Goal: Information Seeking & Learning: Learn about a topic

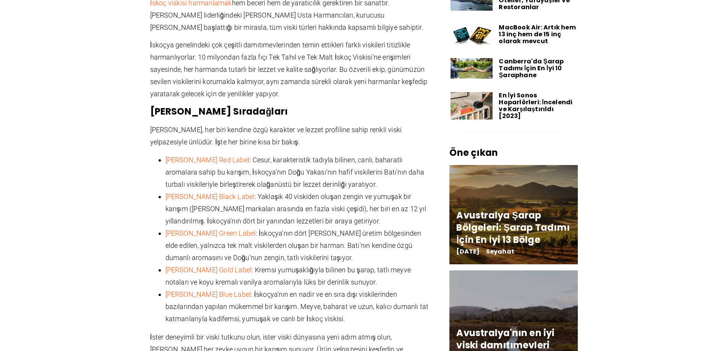
scroll to position [764, 0]
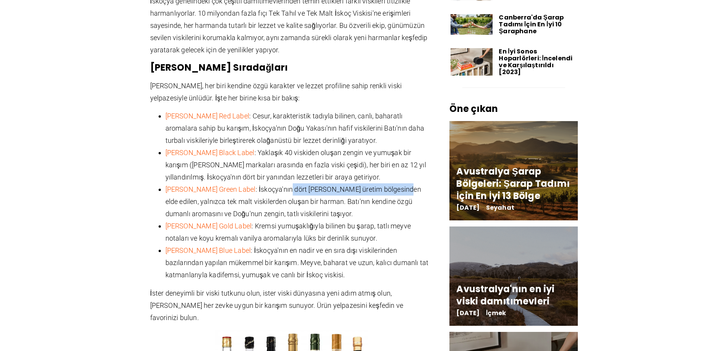
drag, startPoint x: 287, startPoint y: 175, endPoint x: 383, endPoint y: 178, distance: 96.7
click at [395, 185] on font ": İskoçya'nın dört [PERSON_NAME] üretim bölgesinden elde edilen, yalnızca tek m…" at bounding box center [293, 201] width 256 height 32
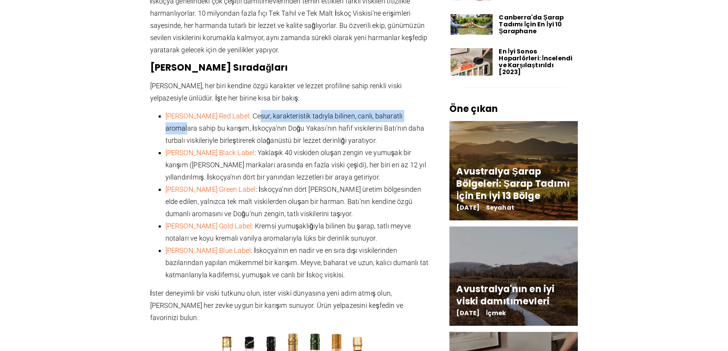
drag, startPoint x: 252, startPoint y: 102, endPoint x: 421, endPoint y: 108, distance: 168.9
click at [421, 110] on li "[PERSON_NAME] Red Label : Cesur, karakteristik tadıyla bilinen, canlı, baharatl…" at bounding box center [298, 128] width 267 height 37
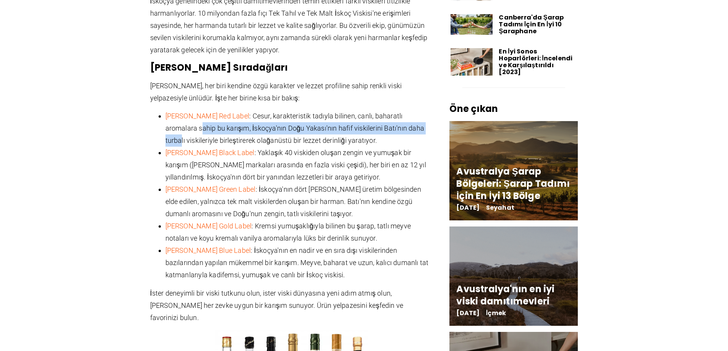
drag, startPoint x: 167, startPoint y: 117, endPoint x: 405, endPoint y: 117, distance: 238.3
click at [405, 117] on font ": Cesur, karakteristik tadıyla bilinen, canlı, baharatlı aromalara sahip bu kar…" at bounding box center [294, 128] width 259 height 32
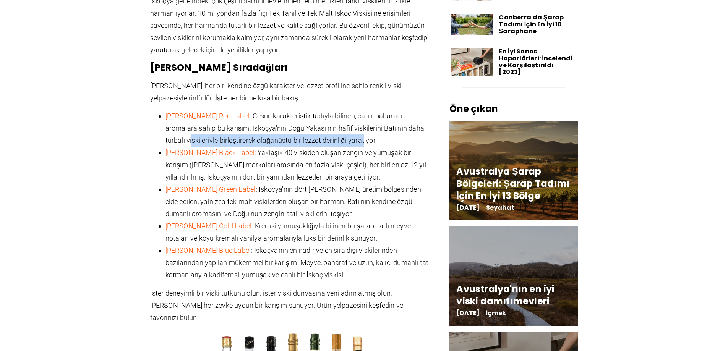
drag, startPoint x: 168, startPoint y: 128, endPoint x: 341, endPoint y: 126, distance: 173.0
click at [341, 126] on font ": Cesur, karakteristik tadıyla bilinen, canlı, baharatlı aromalara sahip bu kar…" at bounding box center [294, 128] width 259 height 32
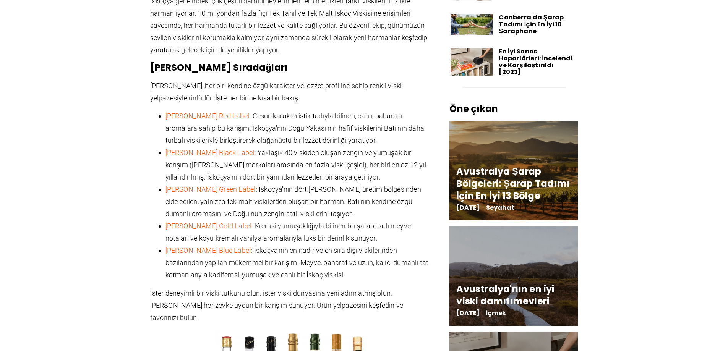
click at [320, 149] on font ": Yaklaşık 40 viskiden oluşan zengin ve yumuşak bir karışım ([PERSON_NAME] mark…" at bounding box center [295, 165] width 260 height 32
drag, startPoint x: 257, startPoint y: 140, endPoint x: 418, endPoint y: 141, distance: 161.2
click at [418, 149] on font ": Yaklaşık 40 viskiden oluşan zengin ve yumuşak bir karışım ([PERSON_NAME] mark…" at bounding box center [295, 165] width 260 height 32
drag, startPoint x: 219, startPoint y: 151, endPoint x: 333, endPoint y: 149, distance: 114.2
click at [333, 149] on font ": Yaklaşık 40 viskiden oluşan zengin ve yumuşak bir karışım ([PERSON_NAME] mark…" at bounding box center [295, 165] width 260 height 32
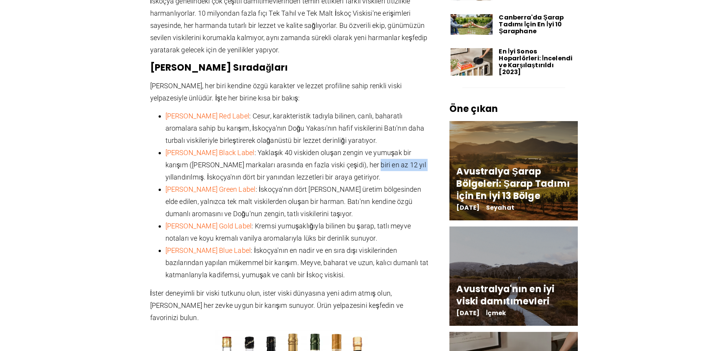
drag, startPoint x: 346, startPoint y: 152, endPoint x: 395, endPoint y: 153, distance: 49.3
click at [395, 153] on font ": Yaklaşık 40 viskiden oluşan zengin ve yumuşak bir karışım ([PERSON_NAME] mark…" at bounding box center [295, 165] width 260 height 32
click at [340, 167] on font ": Yaklaşık 40 viskiden oluşan zengin ve yumuşak bir karışım ([PERSON_NAME] mark…" at bounding box center [295, 165] width 260 height 32
drag, startPoint x: 164, startPoint y: 163, endPoint x: 201, endPoint y: 165, distance: 37.5
click at [186, 163] on ul "[PERSON_NAME] Red Label : Cesur, karakteristik tadıyla bilinen, canlı, baharatl…" at bounding box center [291, 195] width 283 height 171
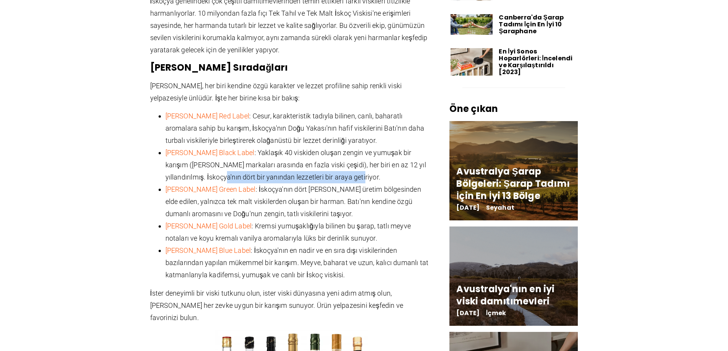
drag, startPoint x: 236, startPoint y: 166, endPoint x: 361, endPoint y: 162, distance: 124.9
click at [361, 162] on font ": Yaklaşık 40 viskiden oluşan zengin ve yumuşak bir karışım ([PERSON_NAME] mark…" at bounding box center [295, 165] width 260 height 32
click at [340, 185] on font ": İskoçya'nın dört [PERSON_NAME] üretim bölgesinden elde edilen, yalnızca tek m…" at bounding box center [293, 201] width 256 height 32
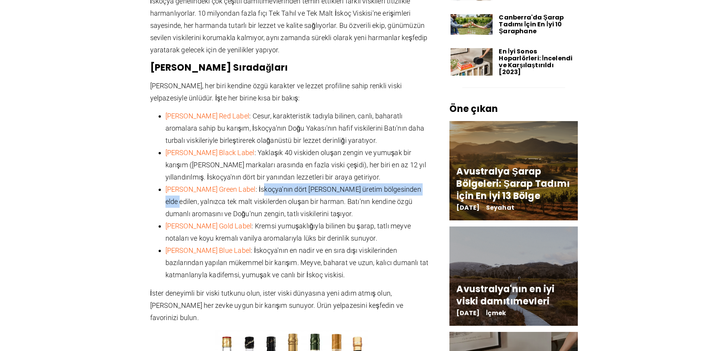
drag, startPoint x: 259, startPoint y: 178, endPoint x: 418, endPoint y: 177, distance: 158.9
click at [418, 185] on font ": İskoçya'nın dört [PERSON_NAME] üretim bölgesinden elde edilen, yalnızca tek m…" at bounding box center [293, 201] width 256 height 32
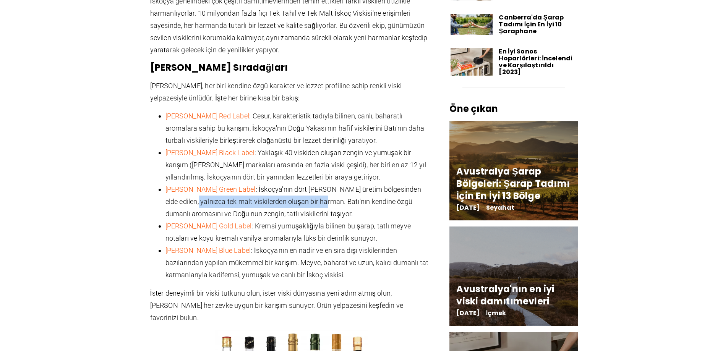
drag, startPoint x: 173, startPoint y: 189, endPoint x: 306, endPoint y: 188, distance: 133.3
click at [306, 188] on font ": İskoçya'nın dört [PERSON_NAME] üretim bölgesinden elde edilen, yalnızca tek m…" at bounding box center [293, 201] width 256 height 32
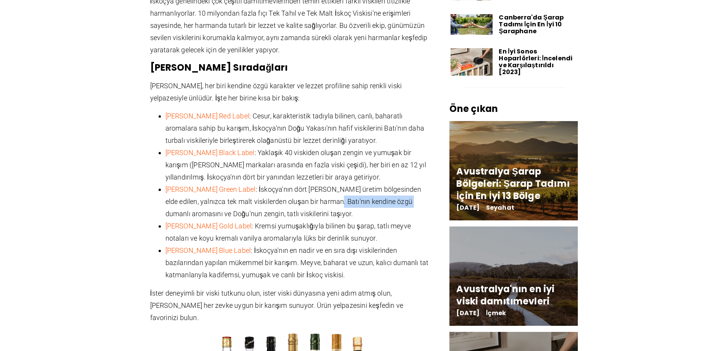
drag, startPoint x: 318, startPoint y: 192, endPoint x: 393, endPoint y: 190, distance: 75.6
click at [393, 190] on font ": İskoçya'nın dört [PERSON_NAME] üretim bölgesinden elde edilen, yalnızca tek m…" at bounding box center [293, 201] width 256 height 32
click at [285, 190] on font ": İskoçya'nın dört [PERSON_NAME] üretim bölgesinden elde edilen, yalnızca tek m…" at bounding box center [293, 201] width 256 height 32
drag, startPoint x: 171, startPoint y: 199, endPoint x: 304, endPoint y: 197, distance: 132.9
click at [304, 197] on font ": İskoçya'nın dört [PERSON_NAME] üretim bölgesinden elde edilen, yalnızca tek m…" at bounding box center [293, 201] width 256 height 32
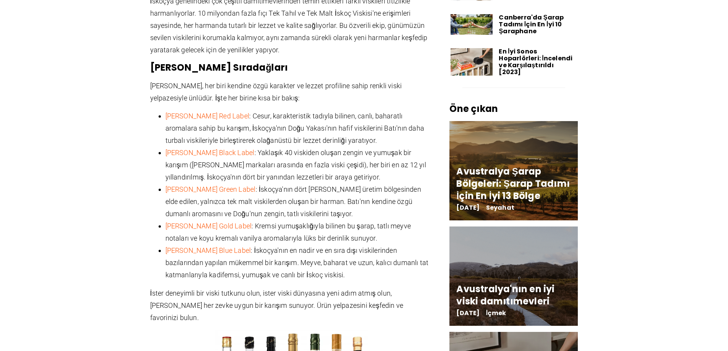
click at [312, 189] on font ": İskoçya'nın dört [PERSON_NAME] üretim bölgesinden elde edilen, yalnızca tek m…" at bounding box center [293, 201] width 256 height 32
drag, startPoint x: 256, startPoint y: 216, endPoint x: 417, endPoint y: 213, distance: 160.8
click at [411, 222] on font ": Kremsi yumuşaklığıyla bilinen bu şarap, tatlı meyve notaları ve koyu kremalı …" at bounding box center [287, 232] width 245 height 20
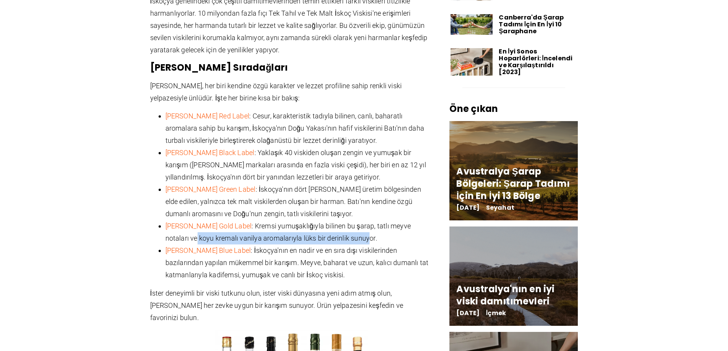
drag, startPoint x: 167, startPoint y: 225, endPoint x: 338, endPoint y: 225, distance: 171.5
click at [338, 225] on font ": Kremsi yumuşaklığıyla bilinen bu şarap, tatlı meyve notaları ve koyu kremalı …" at bounding box center [287, 232] width 245 height 20
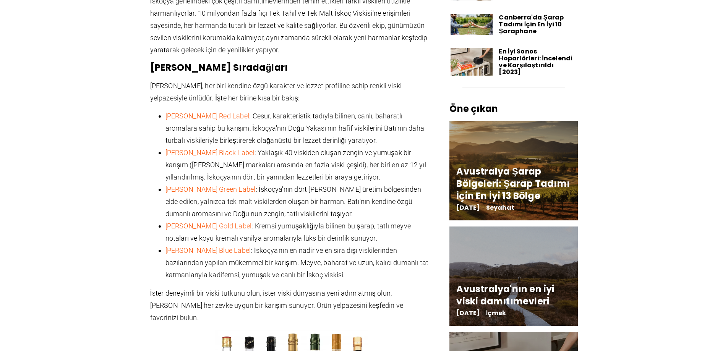
click at [330, 220] on li "[PERSON_NAME] Gold Label : Kremsi yumuşaklığıyla bilinen bu şarap, tatlı meyve …" at bounding box center [298, 232] width 267 height 24
drag, startPoint x: 264, startPoint y: 240, endPoint x: 370, endPoint y: 236, distance: 106.2
click at [370, 246] on font ": İskoçya'nın en nadir ve en sıra dışı viskilerinden bazılarından yapılan mükem…" at bounding box center [296, 262] width 263 height 32
click at [338, 251] on font ": İskoçya'nın en nadir ve en sıra dışı viskilerinden bazılarından yapılan mükem…" at bounding box center [296, 262] width 263 height 32
drag, startPoint x: 199, startPoint y: 254, endPoint x: 308, endPoint y: 253, distance: 109.2
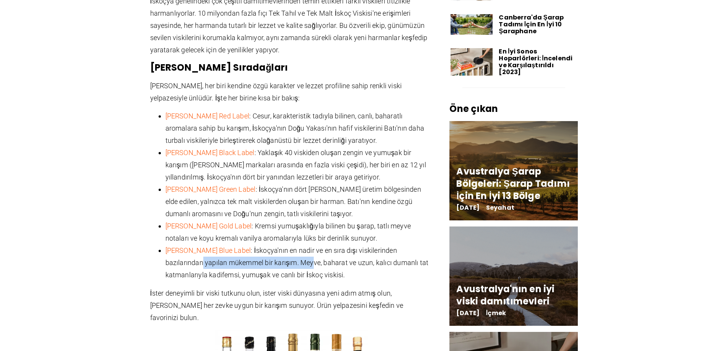
click at [308, 253] on font ": İskoçya'nın en nadir ve en sıra dışı viskilerinden bazılarından yapılan mükem…" at bounding box center [296, 262] width 263 height 32
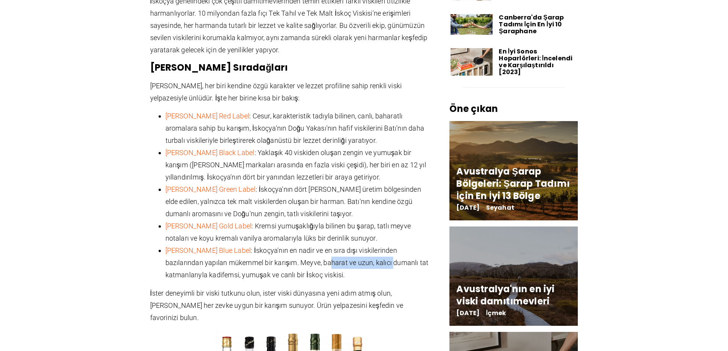
drag, startPoint x: 325, startPoint y: 251, endPoint x: 395, endPoint y: 253, distance: 69.5
click at [394, 253] on font ": İskoçya'nın en nadir ve en sıra dışı viskilerinden bazılarından yapılan mükem…" at bounding box center [296, 262] width 263 height 32
click at [293, 254] on font ": İskoçya'nın en nadir ve en sıra dışı viskilerinden bazılarından yapılan mükem…" at bounding box center [296, 262] width 263 height 32
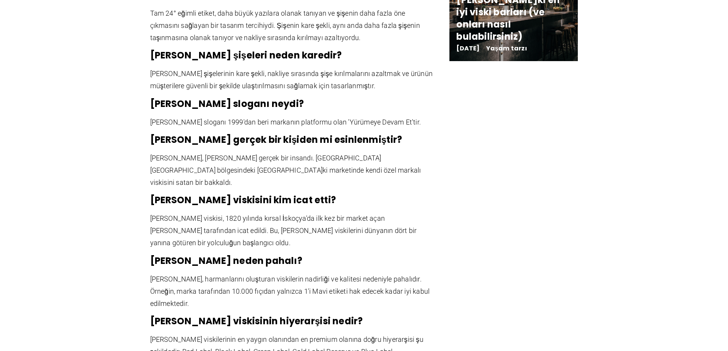
scroll to position [1451, 0]
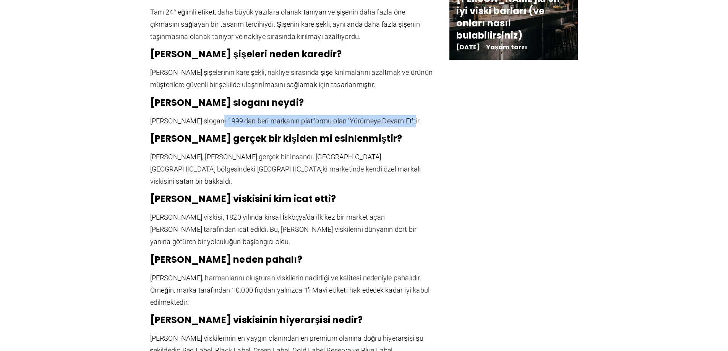
drag, startPoint x: 212, startPoint y: 96, endPoint x: 401, endPoint y: 98, distance: 188.7
click at [405, 117] on font "[PERSON_NAME] sloganı 1999'dan beri markanın platformu olan 'Yürümeye Devam Et'…" at bounding box center [285, 121] width 271 height 8
click at [311, 117] on font "[PERSON_NAME] sloganı 1999'dan beri markanın platformu olan 'Yürümeye Devam Et'…" at bounding box center [285, 121] width 271 height 8
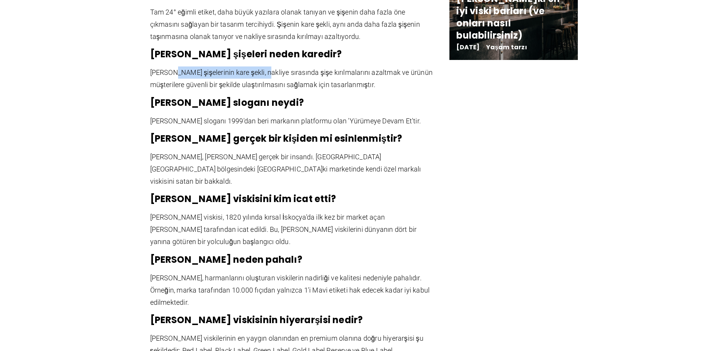
drag, startPoint x: 175, startPoint y: 45, endPoint x: 264, endPoint y: 44, distance: 89.4
click at [264, 68] on font "[PERSON_NAME] şişelerinin kare şekli, nakliye sırasında şişe kırılmalarını azal…" at bounding box center [291, 78] width 283 height 20
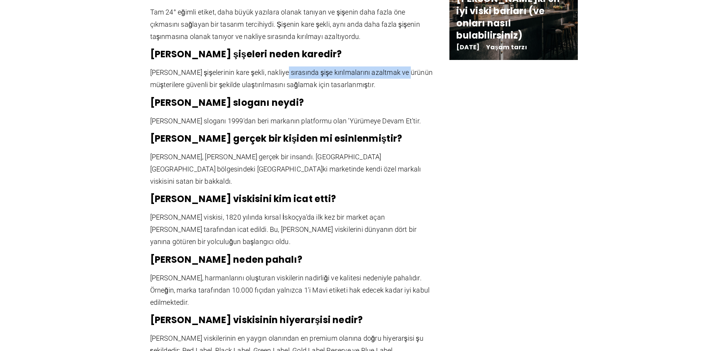
drag, startPoint x: 298, startPoint y: 46, endPoint x: 404, endPoint y: 46, distance: 106.2
click at [404, 68] on font "[PERSON_NAME] şişelerinin kare şekli, nakliye sırasında şişe kırılmalarını azal…" at bounding box center [291, 78] width 283 height 20
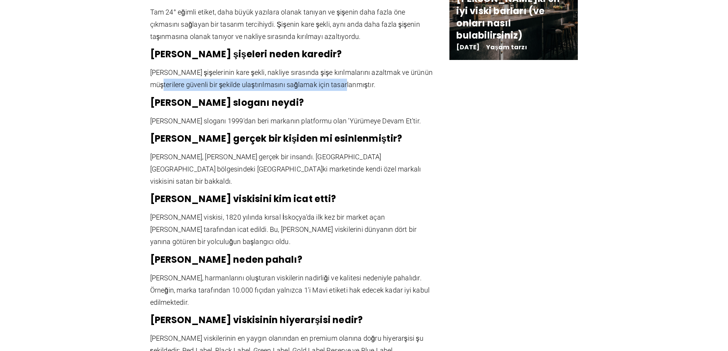
drag, startPoint x: 159, startPoint y: 60, endPoint x: 346, endPoint y: 57, distance: 186.4
click at [346, 68] on font "[PERSON_NAME] şişelerinin kare şekli, nakliye sırasında şişe kırılmalarını azal…" at bounding box center [291, 78] width 283 height 20
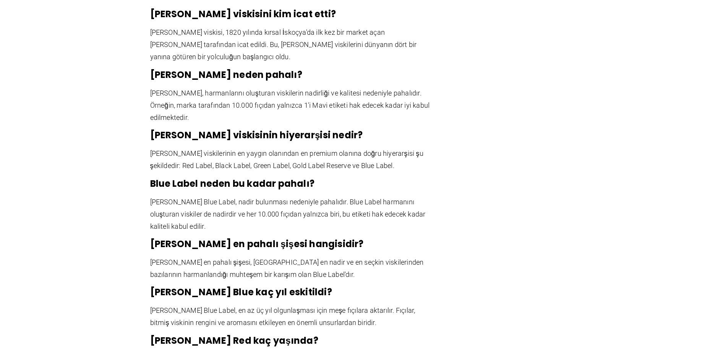
scroll to position [1642, 0]
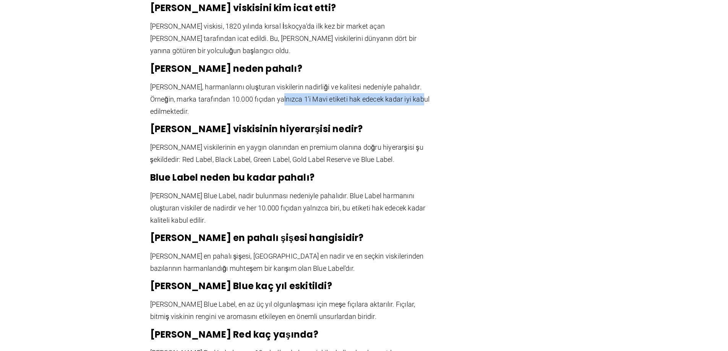
drag, startPoint x: 280, startPoint y: 64, endPoint x: 419, endPoint y: 63, distance: 139.0
click at [419, 83] on font "[PERSON_NAME], harmanlarını oluşturan viskilerin nadirliği ve kalitesi nedeniyl…" at bounding box center [290, 99] width 280 height 32
drag, startPoint x: 163, startPoint y: 76, endPoint x: 201, endPoint y: 75, distance: 38.6
click at [201, 81] on p "[PERSON_NAME], harmanlarını oluşturan viskilerin nadirliği ve kalitesi nedeniyl…" at bounding box center [291, 99] width 283 height 37
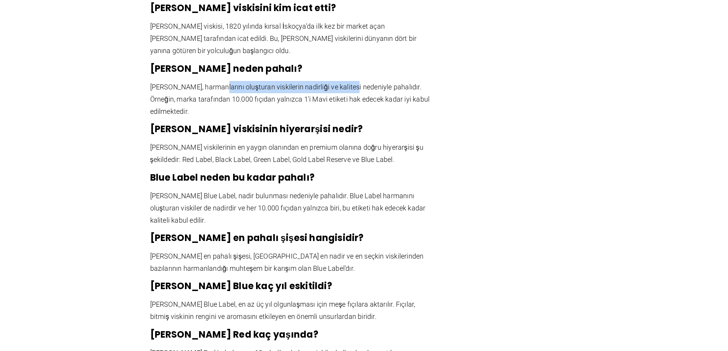
drag, startPoint x: 221, startPoint y: 51, endPoint x: 351, endPoint y: 49, distance: 129.9
click at [351, 83] on font "[PERSON_NAME], harmanlarını oluşturan viskilerin nadirliği ve kalitesi nedeniyl…" at bounding box center [290, 99] width 280 height 32
click at [345, 83] on font "[PERSON_NAME], harmanlarını oluşturan viskilerin nadirliği ve kalitesi nedeniyl…" at bounding box center [290, 99] width 280 height 32
drag, startPoint x: 345, startPoint y: 159, endPoint x: 377, endPoint y: 160, distance: 31.7
click at [377, 192] on font "[PERSON_NAME] Blue Label, nadir bulunması nedeniyle pahalıdır. Blue Label harma…" at bounding box center [287, 208] width 275 height 32
